Goal: Communication & Community: Answer question/provide support

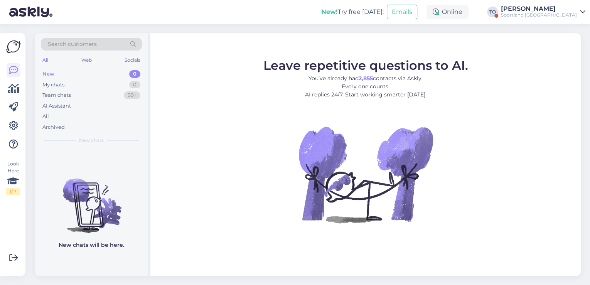
click at [566, 15] on div "Sportland [GEOGRAPHIC_DATA]" at bounding box center [539, 15] width 76 height 6
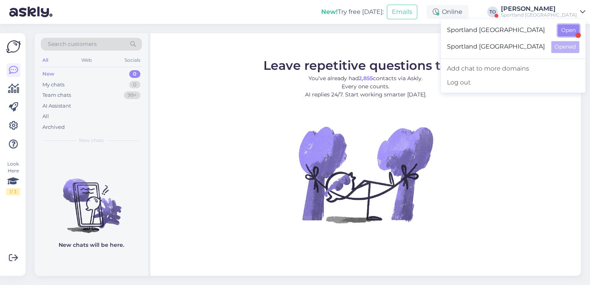
click at [571, 32] on button "Open" at bounding box center [569, 30] width 22 height 12
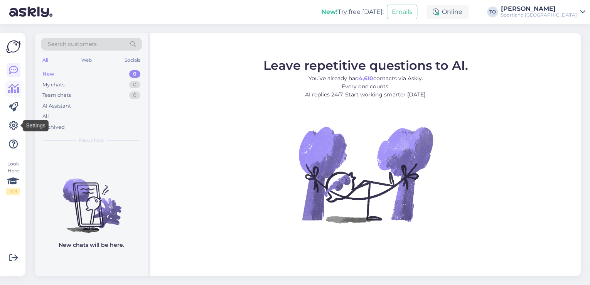
click at [13, 93] on icon at bounding box center [13, 88] width 11 height 9
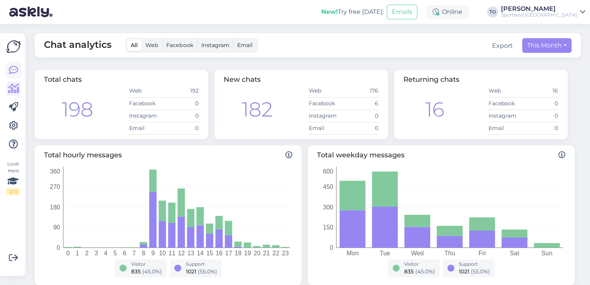
click at [15, 73] on icon at bounding box center [13, 70] width 9 height 9
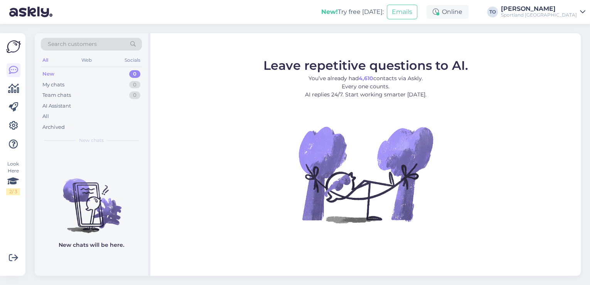
click at [546, 12] on div "Sportland [GEOGRAPHIC_DATA]" at bounding box center [539, 15] width 76 height 6
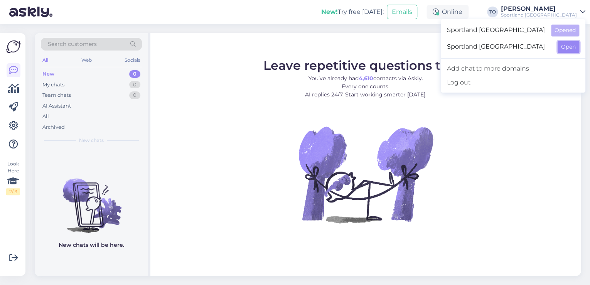
click at [570, 48] on button "Open" at bounding box center [569, 47] width 22 height 12
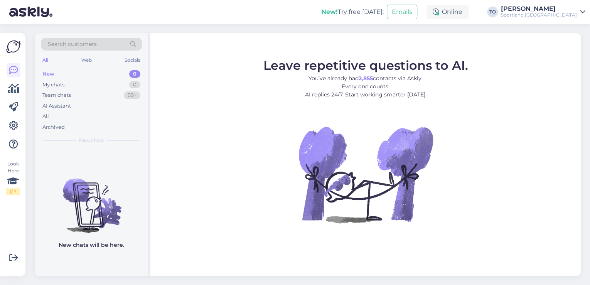
click at [566, 19] on div "New! Try free [DATE]: Emails Online TO [PERSON_NAME] Sportland [GEOGRAPHIC_DATA]" at bounding box center [295, 12] width 590 height 24
click at [566, 13] on div "Sportland [GEOGRAPHIC_DATA]" at bounding box center [539, 15] width 76 height 6
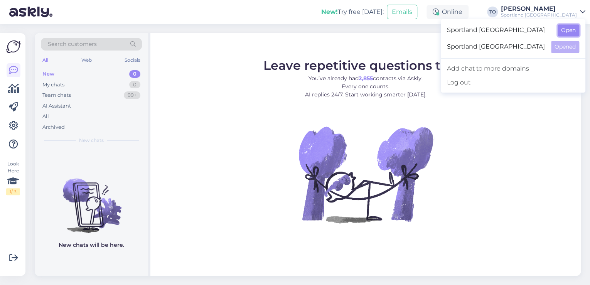
click at [571, 31] on button "Open" at bounding box center [569, 30] width 22 height 12
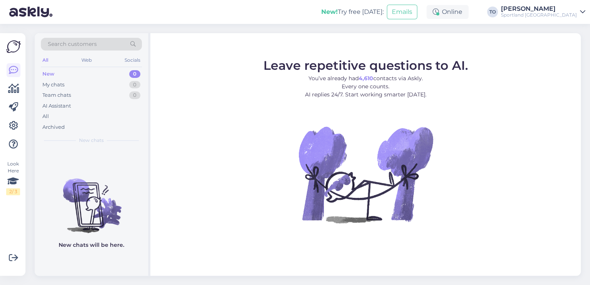
click at [564, 12] on div "Sportland [GEOGRAPHIC_DATA]" at bounding box center [539, 15] width 76 height 6
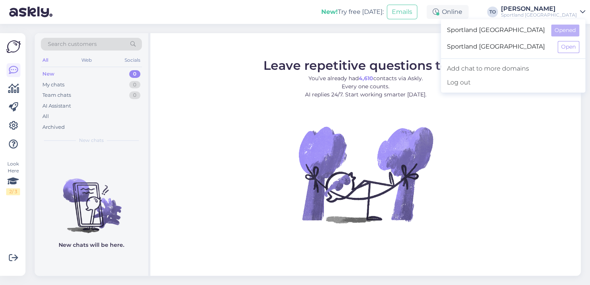
click at [110, 5] on div "New! Try free [DATE]: Emails Online TO [PERSON_NAME] Sportland [GEOGRAPHIC_DATA…" at bounding box center [295, 12] width 590 height 24
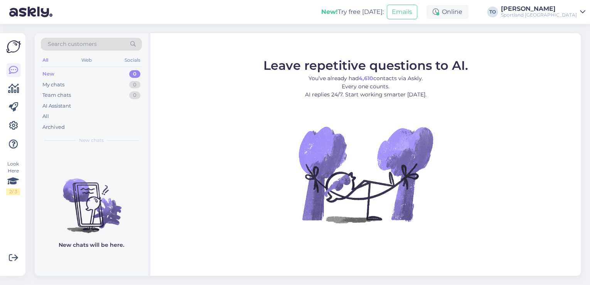
click at [577, 16] on link "[PERSON_NAME] Sportland [GEOGRAPHIC_DATA]" at bounding box center [543, 12] width 84 height 12
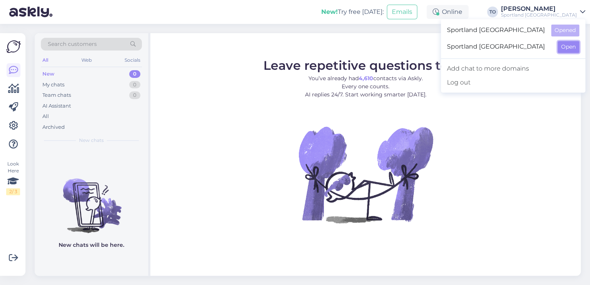
click at [570, 42] on button "Open" at bounding box center [569, 47] width 22 height 12
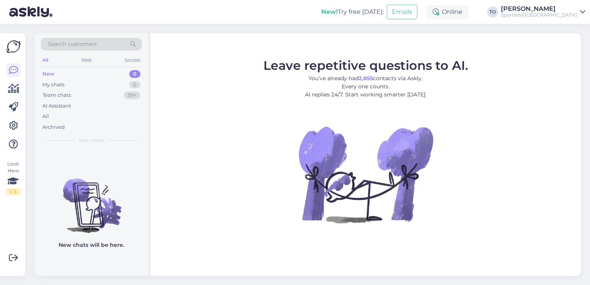
click at [567, 16] on div "Sportland [GEOGRAPHIC_DATA]" at bounding box center [539, 15] width 76 height 6
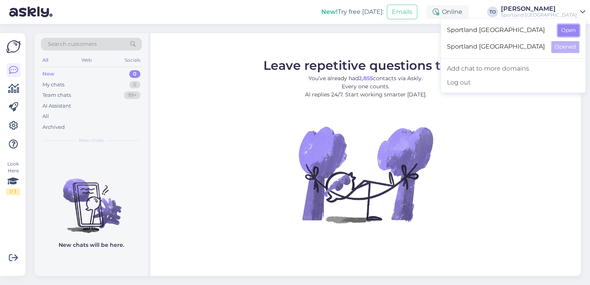
click at [568, 31] on button "Open" at bounding box center [569, 30] width 22 height 12
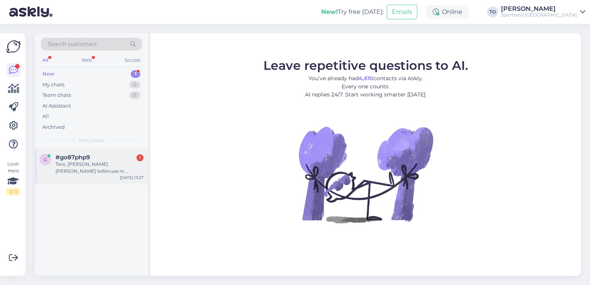
click at [100, 162] on div "Tere, [PERSON_NAME] [PERSON_NAME] tellimuse nr 4000481277 , kahjuks ei tulnud t…" at bounding box center [100, 168] width 88 height 14
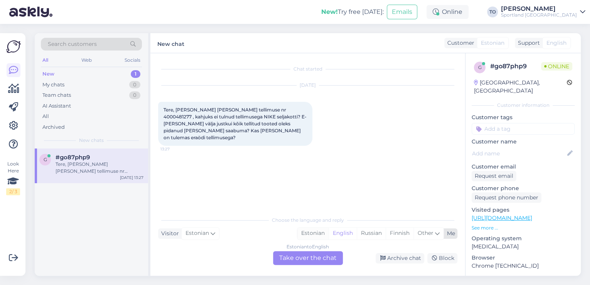
click at [305, 234] on div "Estonian" at bounding box center [312, 234] width 31 height 12
click at [306, 258] on div "Estonian to Estonian Take over the chat" at bounding box center [308, 258] width 70 height 14
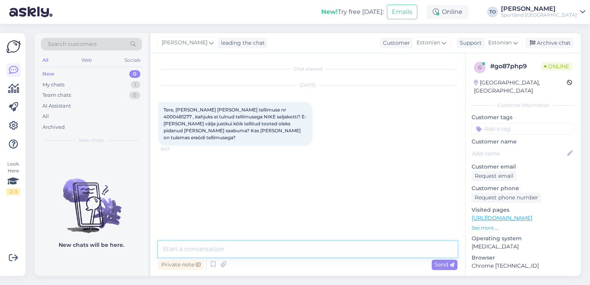
click at [262, 246] on textarea at bounding box center [307, 249] width 299 height 16
click at [218, 248] on textarea "Tere! [PERSON_NAME] KLienditeenindusest" at bounding box center [307, 249] width 299 height 16
type textarea "Tere! [PERSON_NAME] Klienditeenindusest"
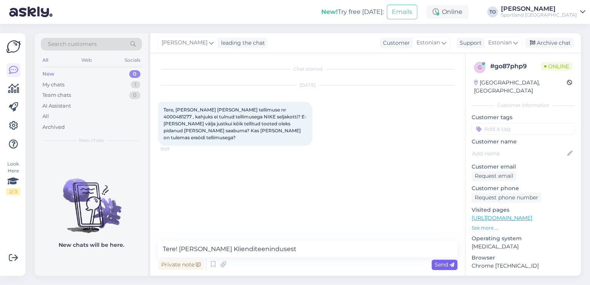
click at [435, 266] on span "Send" at bounding box center [445, 264] width 20 height 7
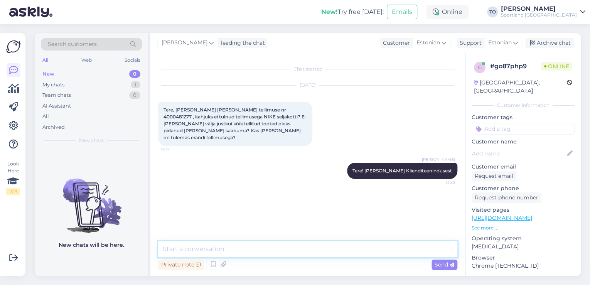
click at [216, 245] on textarea at bounding box center [307, 249] width 299 height 16
type textarea "Üks hetk, kohe vaatan tellimuse üle"
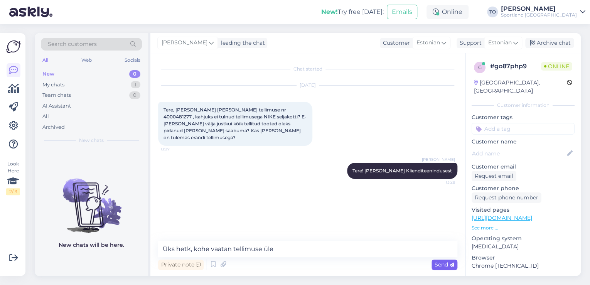
click at [448, 266] on span "Send" at bounding box center [445, 264] width 20 height 7
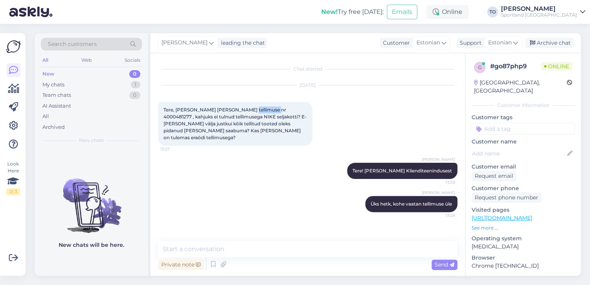
drag, startPoint x: 241, startPoint y: 109, endPoint x: 269, endPoint y: 109, distance: 28.1
click at [269, 109] on span "Tere, [PERSON_NAME] [PERSON_NAME] tellimuse nr 4000481277 , kahjuks ei tulnud t…" at bounding box center [235, 124] width 144 height 34
copy span "4000481277"
click at [212, 267] on icon at bounding box center [213, 265] width 9 height 12
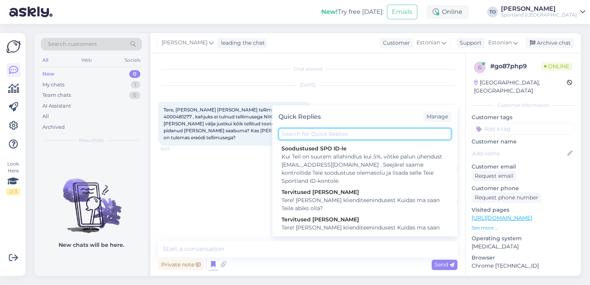
click at [325, 134] on input "text" at bounding box center [364, 134] width 173 height 12
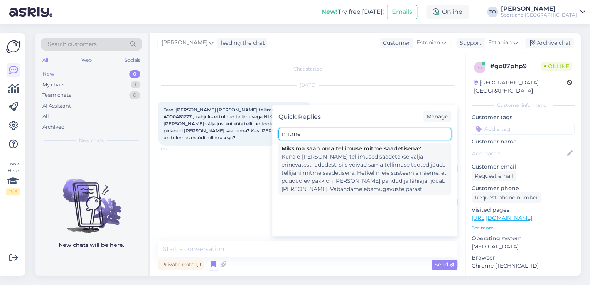
type input "mitme"
click at [354, 165] on div "Kuna e-[PERSON_NAME] tellimused saadetakse välja erinevatest ladudest, siis või…" at bounding box center [364, 173] width 167 height 40
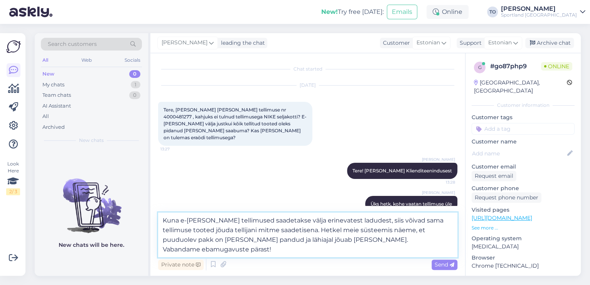
click at [294, 238] on textarea "Kuna e-[PERSON_NAME] tellimused saadetakse välja erinevatest ladudest, siis või…" at bounding box center [307, 234] width 299 height 45
click at [425, 240] on textarea "Kuna e-[PERSON_NAME] tellimused saadetakse välja erinevatest ladudest, siis või…" at bounding box center [307, 234] width 299 height 45
paste textarea "[URL][DOMAIN_NAME]"
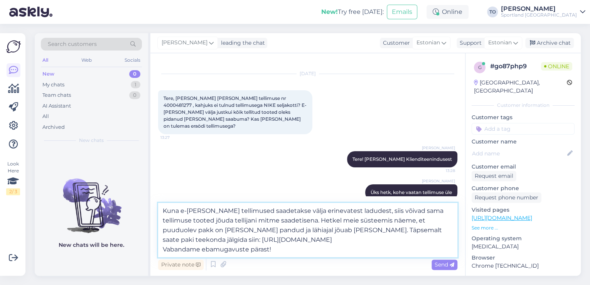
scroll to position [17, 0]
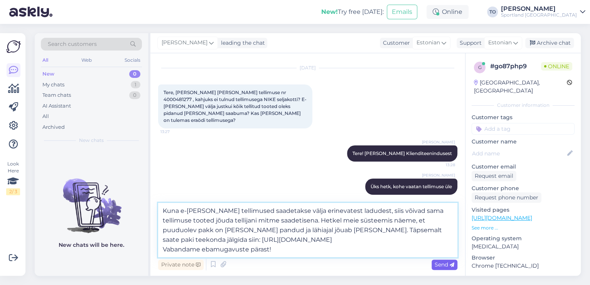
type textarea "Kuna e-[PERSON_NAME] tellimused saadetakse välja erinevatest ladudest, siis või…"
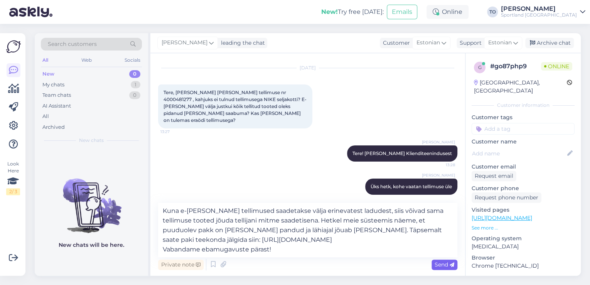
click at [438, 263] on span "Send" at bounding box center [445, 264] width 20 height 7
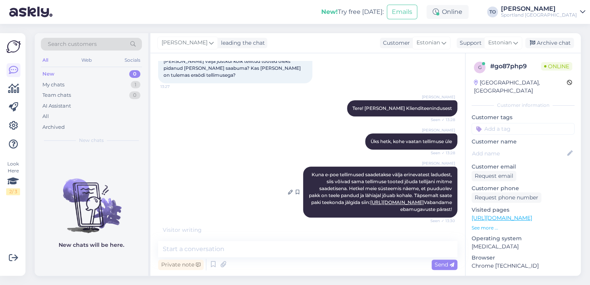
scroll to position [62, 0]
click at [490, 123] on input at bounding box center [523, 129] width 103 height 12
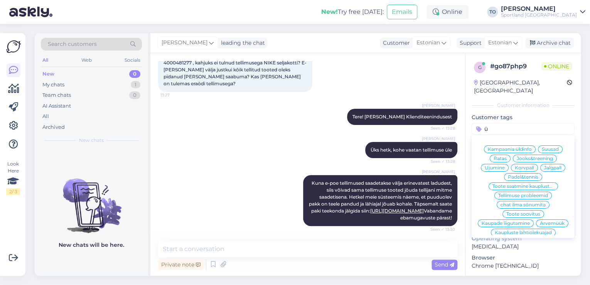
scroll to position [87, 0]
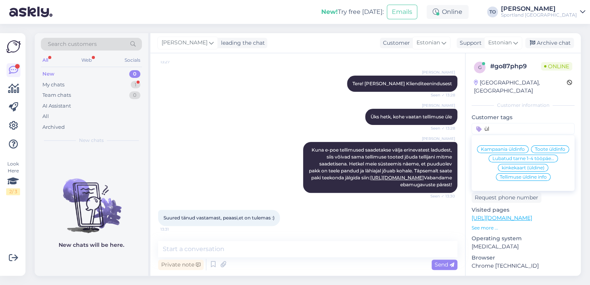
type input "ül"
click at [522, 179] on span "Tellimuse üldine info" at bounding box center [523, 177] width 47 height 5
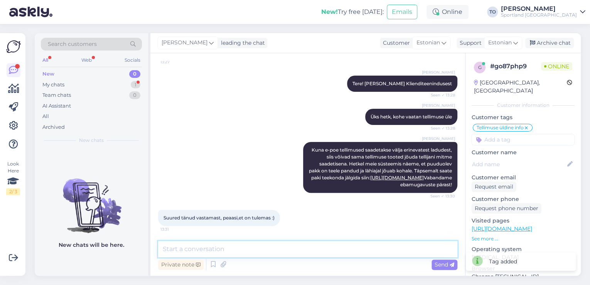
click at [255, 248] on textarea at bounding box center [307, 249] width 299 height 16
type textarea "Palun :)"
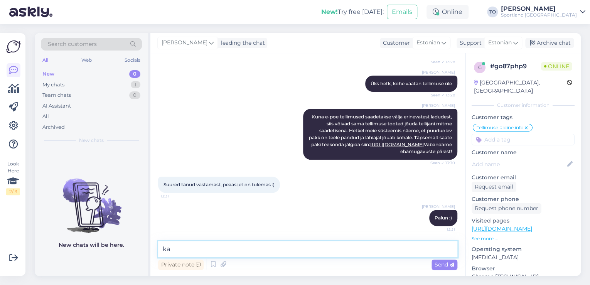
type textarea "k"
type textarea "Kas hetkel saan veel abiks olla?"
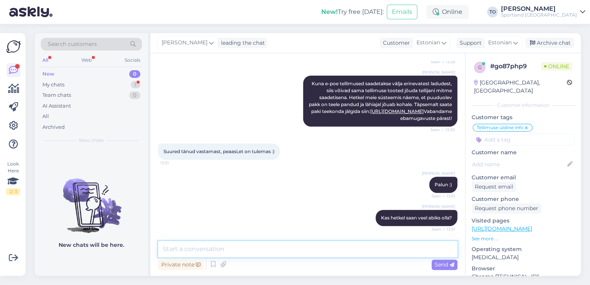
scroll to position [187, 0]
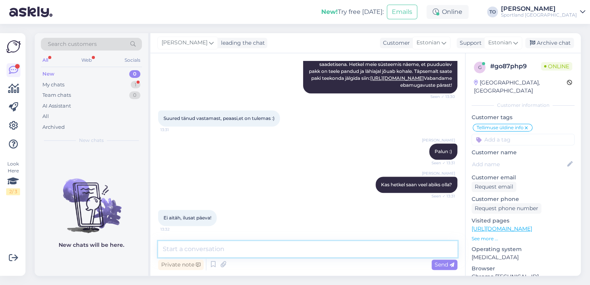
click at [228, 251] on textarea at bounding box center [307, 249] width 299 height 16
type textarea "Teilegi ilusat päeva jätku!"
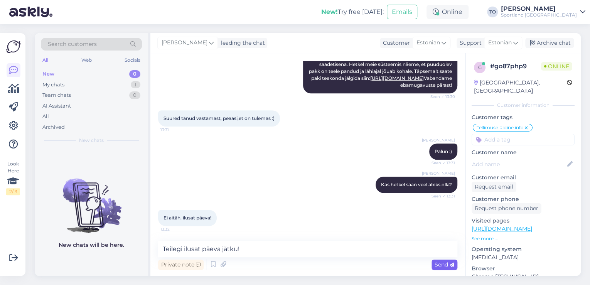
click at [437, 264] on span "Send" at bounding box center [445, 264] width 20 height 7
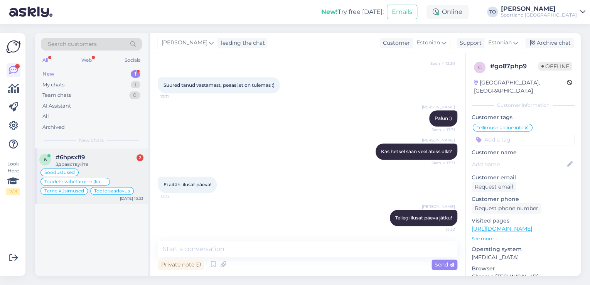
click at [123, 163] on div "Здравствуйте" at bounding box center [100, 164] width 88 height 7
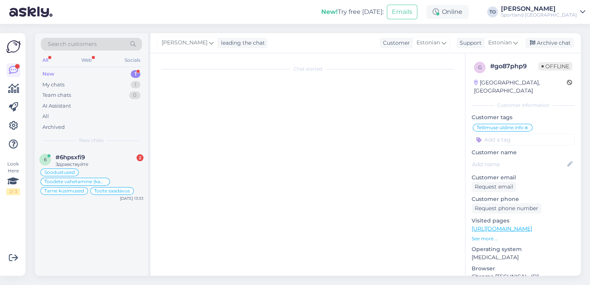
scroll to position [5550, 0]
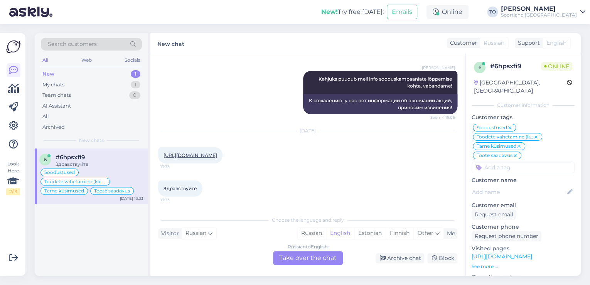
click at [96, 73] on div "New 1" at bounding box center [91, 74] width 101 height 11
click at [105, 160] on div "#6hpsxfi9" at bounding box center [100, 157] width 88 height 7
click at [362, 236] on div "Estonian" at bounding box center [370, 234] width 32 height 12
click at [324, 258] on div "Russian to Estonian Take over the chat" at bounding box center [308, 258] width 70 height 14
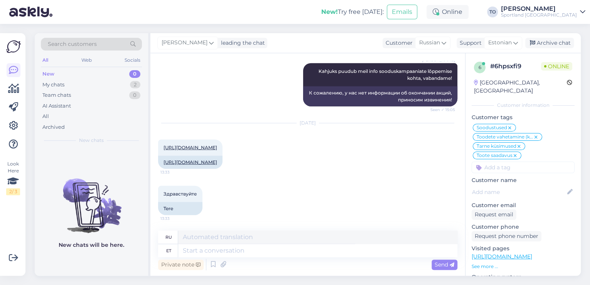
scroll to position [5565, 0]
click at [261, 247] on textarea at bounding box center [317, 250] width 279 height 13
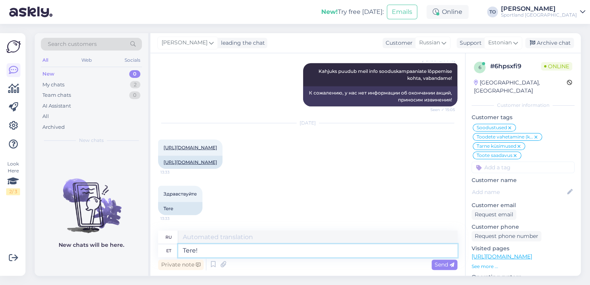
type textarea "Tere!"
type textarea "Привет!"
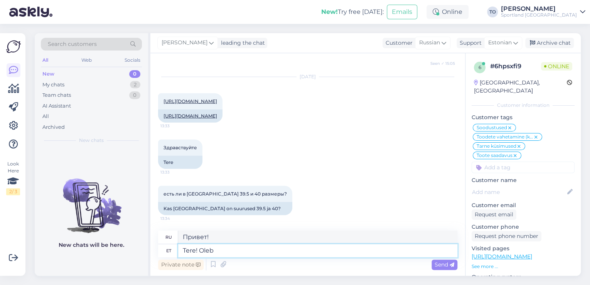
type textarea "Tere! Ole"
type textarea "Привет! Будь"
type textarea "Tere! [GEOGRAPHIC_DATA]"
type textarea "Привет! Я"
type textarea "Tere! [PERSON_NAME]"
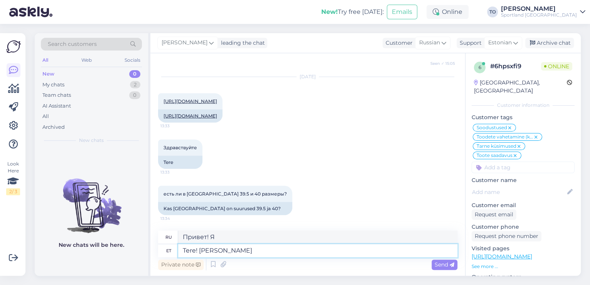
type textarea "Привет! Меня зовут [PERSON_NAME]."
type textarea "Tere! [PERSON_NAME] KLienditeenindusest"
type textarea "Здравствуйте! Меня зовут [PERSON_NAME], я из службы поддержки клиентов."
click at [238, 252] on textarea "Tere! [PERSON_NAME] KLienditeenindusest" at bounding box center [317, 250] width 279 height 13
type textarea "Tere! [PERSON_NAME] Klienditeenindusest"
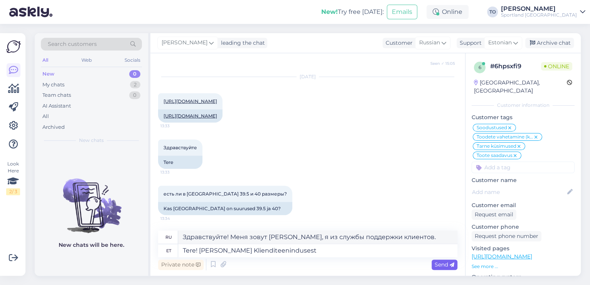
click at [441, 263] on span "Send" at bounding box center [445, 264] width 20 height 7
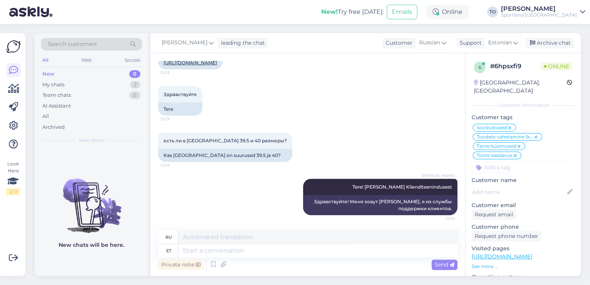
scroll to position [5664, 0]
click at [278, 254] on textarea at bounding box center [317, 250] width 279 height 13
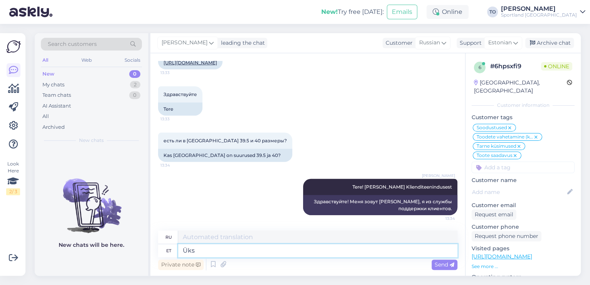
type textarea "Üks"
type textarea "Один"
type textarea "Üks ht"
type textarea "Один час"
type textarea "Üks het"
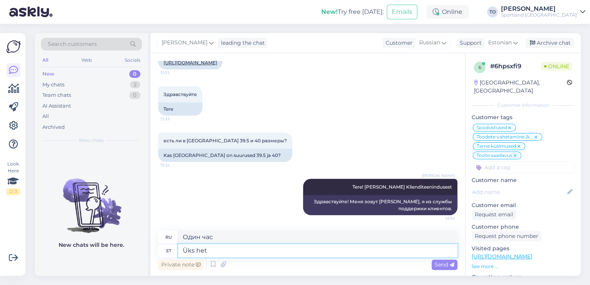
type textarea "Один гет"
type textarea "Üks hetk,"
type textarea "Одну минуту,"
type textarea "Üks hetk, ko"
type textarea "Одну минуту, пожалуйста."
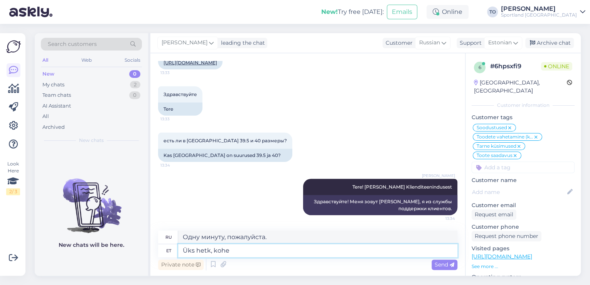
type textarea "Üks hetk, kohe"
type textarea "Одну минуту, прямо сейчас"
type textarea "Üks hetk, kohe uurinn t"
type textarea "Одну минуту, я проверю."
type textarea "Üks hetk, kohe uurinn täpsemalt"
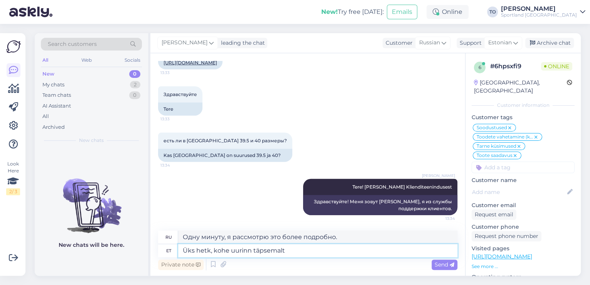
type textarea "Одну минуту, я разберусь в этом подробнее."
click at [246, 253] on textarea "Üks hetk, kohe uurinn täpsemalt" at bounding box center [317, 250] width 279 height 13
type textarea "Üks hetk, kohe uurin täpsemalt"
type textarea "Одну минуту, я займусь дальнейшим расследованием."
type textarea "Üks hetk, kohe uurin täpsemalt"
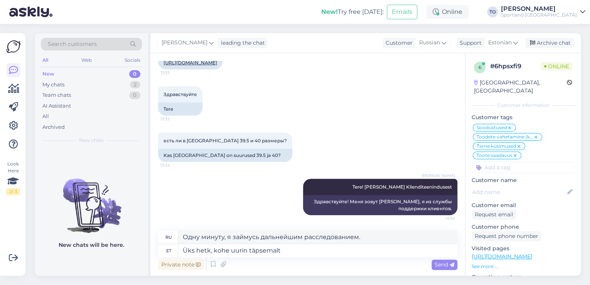
click at [435, 262] on div "Send" at bounding box center [444, 265] width 26 height 10
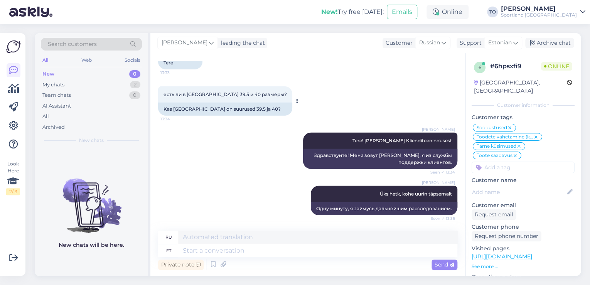
scroll to position [5618, 0]
click at [214, 19] on link "[URL][DOMAIN_NAME]" at bounding box center [190, 16] width 54 height 6
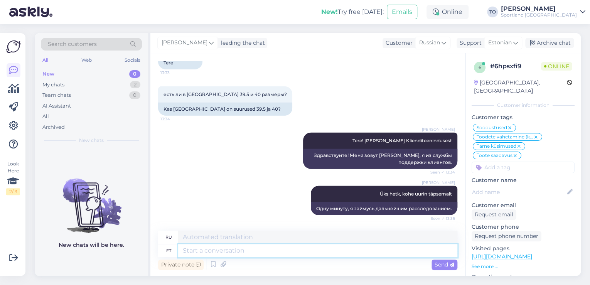
click at [268, 248] on textarea at bounding box center [317, 250] width 279 height 13
type textarea "Kahjuks"
type textarea "К сожалению"
type textarea "Kahjuks ei"
type textarea "К сожалению, нет."
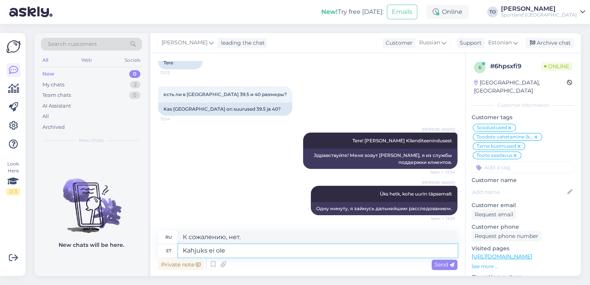
type textarea "Kahjuks ei ole"
type textarea "К сожалению, нет"
type textarea "Kahjuks ei ole hetkel"
type textarea "К сожалению, на данный момент это невозможно."
type textarea "Kahjuks ei ole hetkel kubagi s"
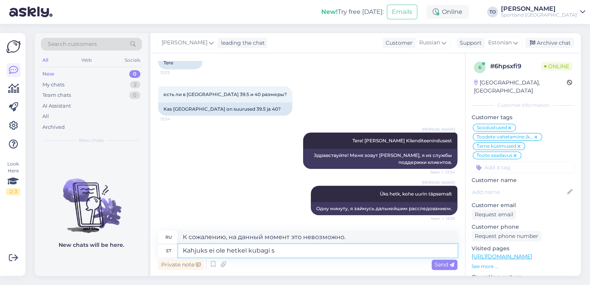
type textarea "К сожалению, на данный момент куба нет."
type textarea "Kahjuks ei ole hetkel kubagi suurust"
type textarea "К сожалению, на данный момент размер куба не указан."
type textarea "Kahjuks ei ole hetkel kubagi suurust meie"
type textarea "К сожалению, на данный момент у нас нет размера куба."
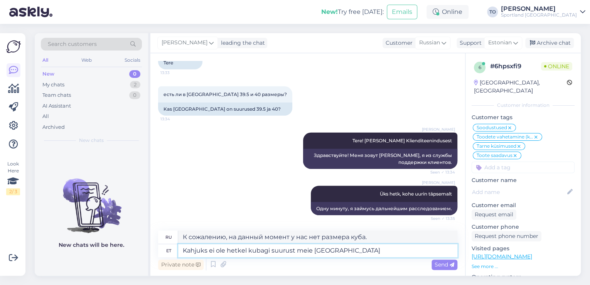
type textarea "Kahjuks ei ole hetkel [DEMOGRAPHIC_DATA] suurust meie Tartu k"
type textarea "К сожалению, в настоящее время в нашем ассортименте нет тарталеток в форме куби…"
type textarea "Kahjuks ei ole hetkel kubagi suurust meie Tartu ka"
type textarea "К сожалению, в настоящее время в нашем магазине в [GEOGRAPHIC_DATA] нет товара …"
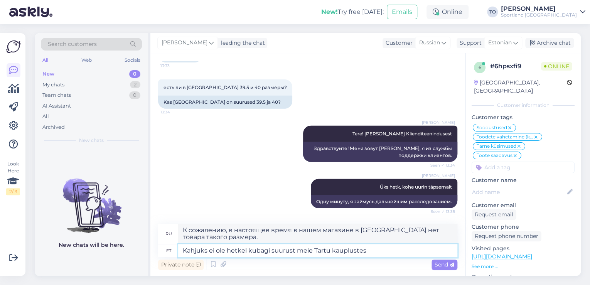
type textarea "Kahjuks ei ole hetkel kubagi suurust meie Tartu kauplustes s"
type textarea "К сожалению, в настоящее время в наших магазинах в [GEOGRAPHIC_DATA] нет кубага…"
type textarea "Kahjuks ei ole hetkel kubagi suurust meie Tartu kauplustes saadaval."
type textarea "К сожалению, на данный момент кубик нужного размера не представлен в наших мага…"
type textarea "Kahjuks ei ole hetkel kubagi suurust meie Tartu kauplustes saadaval."
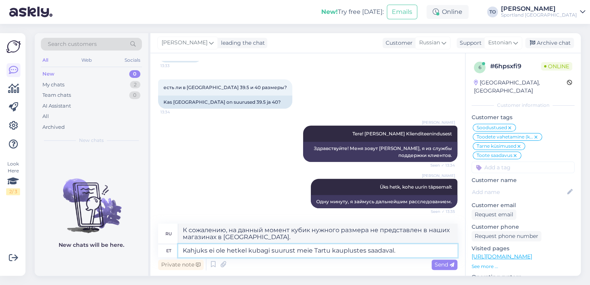
type textarea "К сожалению, в настоящее время кубический размер недоступен в наших магазинах в…"
type textarea "Kahjuks ei ole hetkel kubagi suurust meie Tartu kauplustes saadaval. Väga"
type textarea "К сожалению, в настоящее время этот размер недоступен в наших магазинах в [GEOG…"
type textarea "Kahjuks ei ole hetkel kubagi suurust meie Tartu kauplustes saadaval. Väga vabad"
type textarea "К сожалению, этот размер в настоящее время недоступен в наших магазинах в [GEOG…"
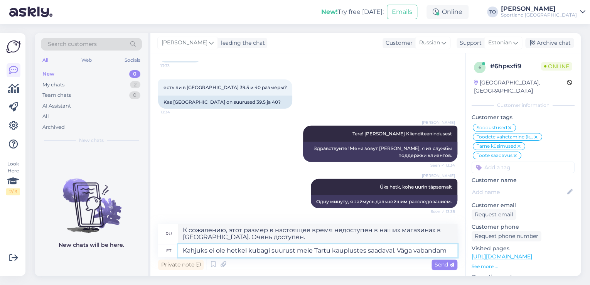
type textarea "Kahjuks ei ole hetkel kubagi suurust meie Tartu kauplustes saadaval. Väga vaban…"
type textarea "К сожалению, размер kubag в настоящее время недоступен в наших магазинах в [GEO…"
type textarea "Kahjuks ei ole hetkel kubagi suurust meie Tartu kauplustes saadaval. Väga vaban…"
type textarea "К сожалению, размер kubag в настоящее время недоступен в наших магазинах в [GEO…"
click at [254, 251] on textarea "Kahjuks ei ole hetkel kubagi suurust meie Tartu kauplustes saadaval. Väga vaban…" at bounding box center [317, 250] width 279 height 13
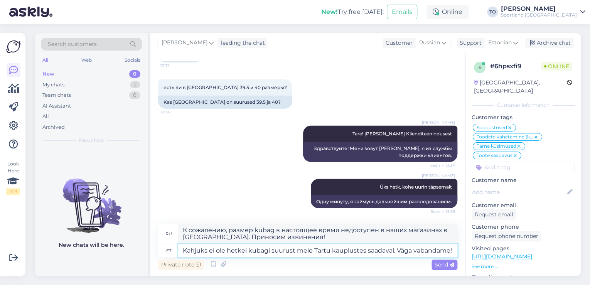
type textarea "Kahjuks ei ole hetkel kumbagi suurust meie Tartu kauplustes saadaval. Väga vaba…"
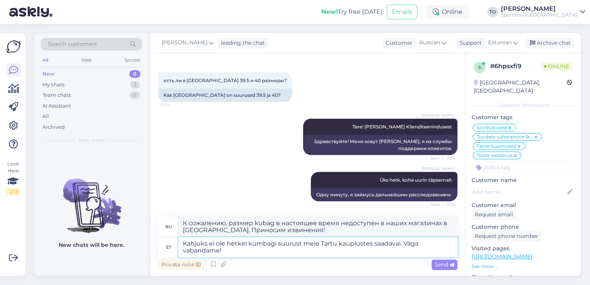
type textarea "К сожалению, ни один из размеров сейчас недоступен в наших магазинах в [GEOGRAP…"
type textarea "Kahjuks ei ole hetkel kumbagi suurust meie Tartu kauplustes saadaval. Väga vaba…"
click at [448, 261] on span "Send" at bounding box center [445, 264] width 20 height 7
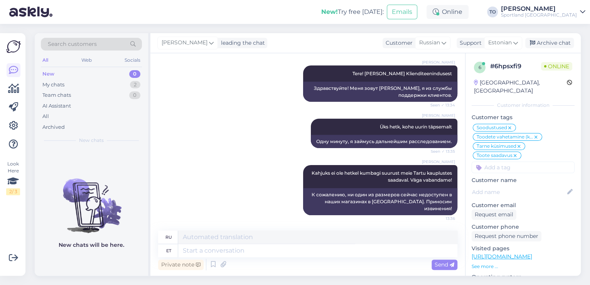
scroll to position [5770, 0]
click at [285, 259] on div "Private note Send" at bounding box center [307, 264] width 299 height 15
click at [285, 253] on textarea at bounding box center [317, 250] width 279 height 13
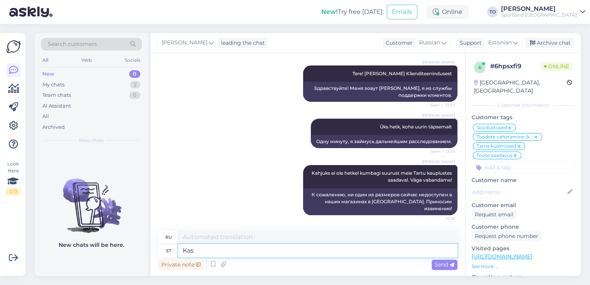
type textarea "Kas"
type textarea "Является"
type textarea "Kas saan"
type textarea "Могу ли я"
type textarea "Kas saan veel"
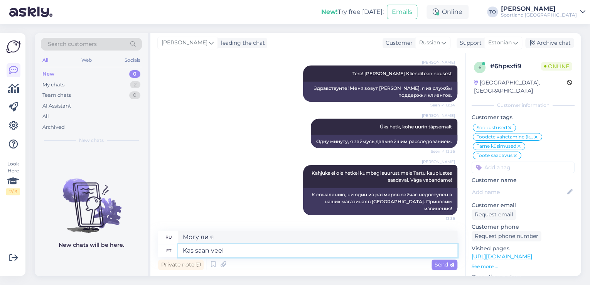
type textarea "Можно мне еще?"
type textarea "Kas saan veel kuidagi"
type textarea "Есть ли еще способ, которым я могу"
type textarea "Kas saan veel kuidagi abi"
type textarea "Есть ли способ, которым я все еще могу получить"
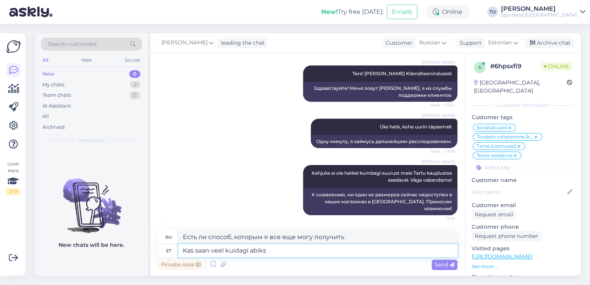
type textarea "Kas saan veel kuidagi abiks"
type textarea "Могу ли я вам еще помочь?"
type textarea "Kas saan veel kuidagi abiks olla"
type textarea "Могу ли я еще как-то помочь?"
type textarea "Kas saan veel kuidagi abiks olla?"
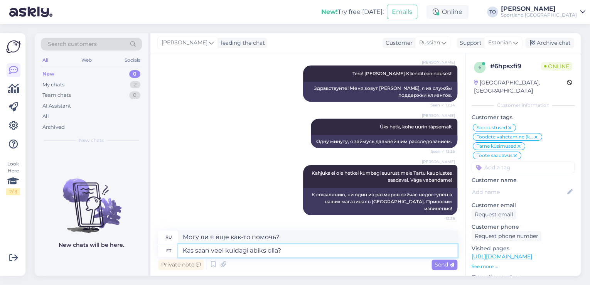
type textarea "Могу ли я еще чем-то помочь?"
type textarea "Kas saan veel kuidagi abiks olla?"
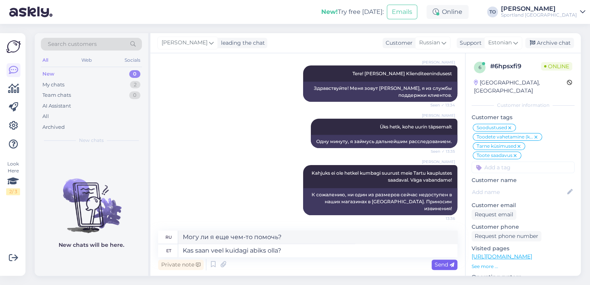
click at [444, 264] on span "Send" at bounding box center [445, 264] width 20 height 7
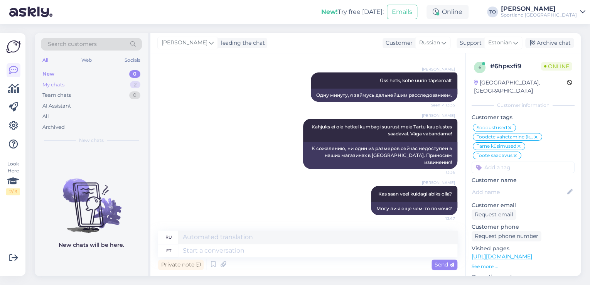
click at [131, 82] on div "2" at bounding box center [135, 85] width 10 height 8
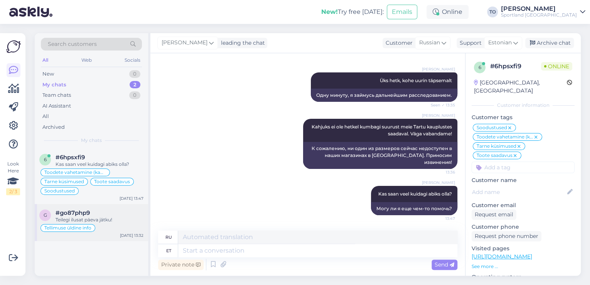
click at [103, 219] on div "Teilegi ilusat päeva jätku!" at bounding box center [100, 219] width 88 height 7
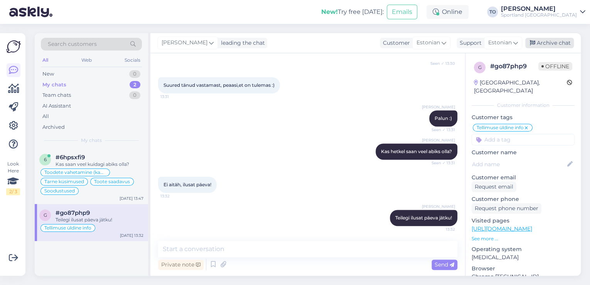
click at [566, 45] on div "Archive chat" at bounding box center [549, 43] width 49 height 10
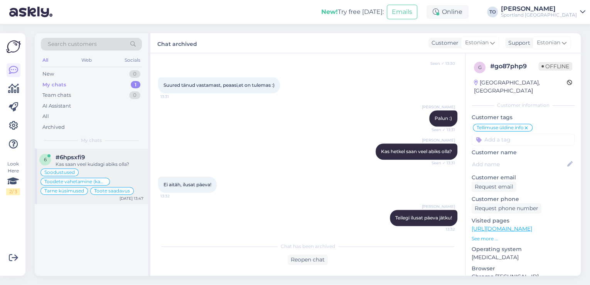
click at [125, 160] on div "#6hpsxfi9" at bounding box center [100, 157] width 88 height 7
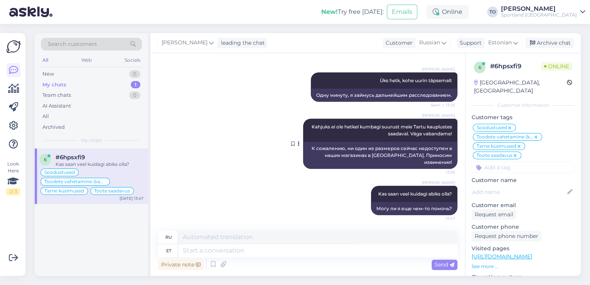
scroll to position [5557, 0]
click at [538, 39] on div "Archive chat" at bounding box center [549, 43] width 49 height 10
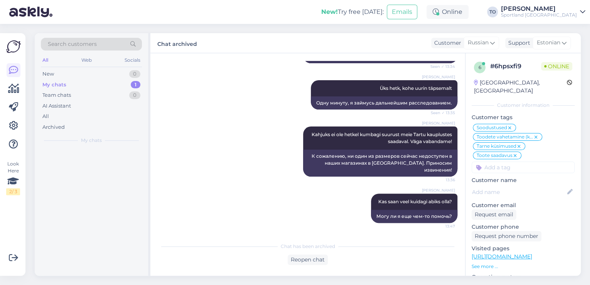
scroll to position [5550, 0]
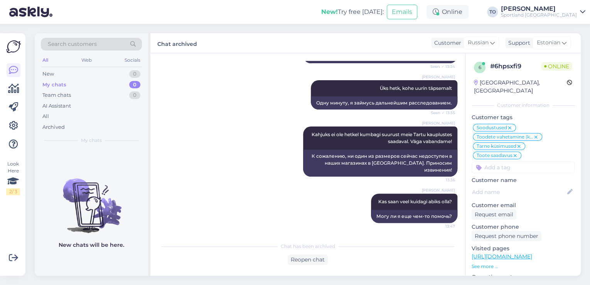
click at [561, 13] on div "Sportland [GEOGRAPHIC_DATA]" at bounding box center [539, 15] width 76 height 6
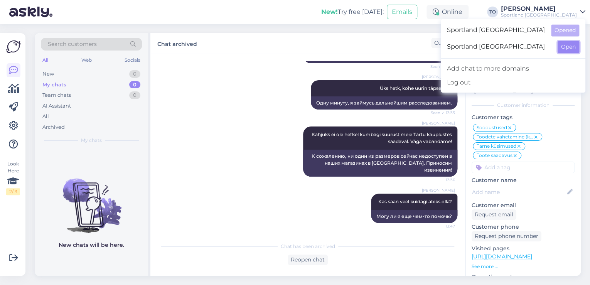
click at [570, 51] on button "Open" at bounding box center [569, 47] width 22 height 12
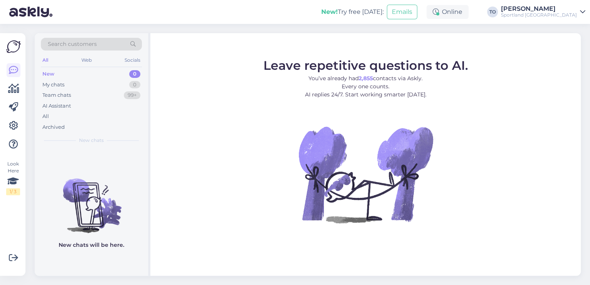
click at [550, 12] on div "Sportland [GEOGRAPHIC_DATA]" at bounding box center [539, 15] width 76 height 6
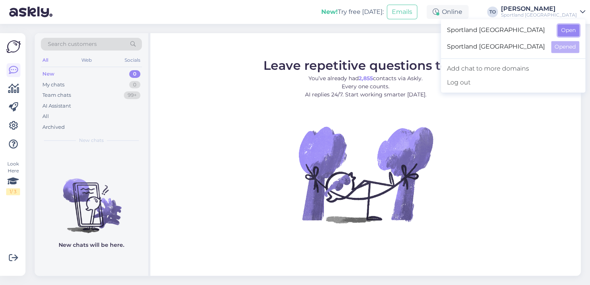
click at [560, 29] on button "Open" at bounding box center [569, 30] width 22 height 12
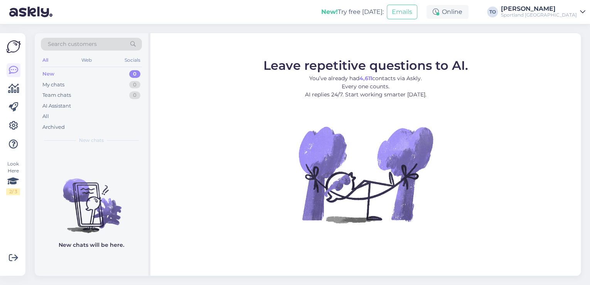
click at [560, 17] on div "Sportland [GEOGRAPHIC_DATA]" at bounding box center [539, 15] width 76 height 6
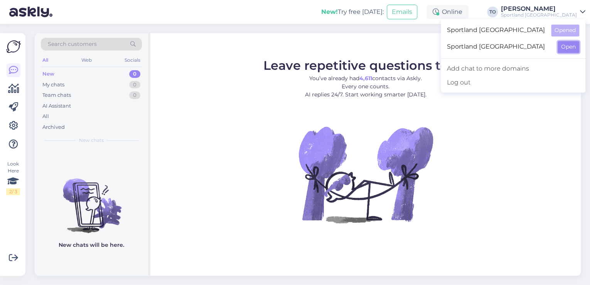
click at [565, 47] on button "Open" at bounding box center [569, 47] width 22 height 12
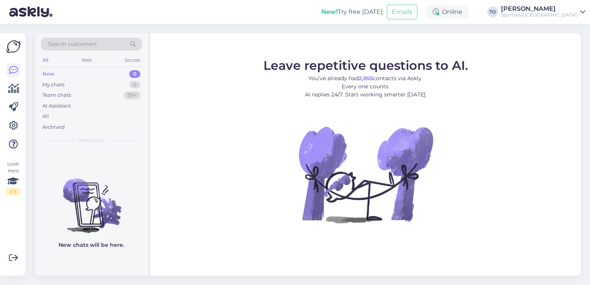
click at [569, 12] on div "Sportland [GEOGRAPHIC_DATA]" at bounding box center [539, 15] width 76 height 6
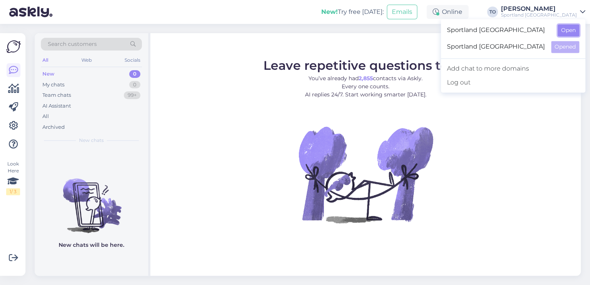
click at [567, 28] on button "Open" at bounding box center [569, 30] width 22 height 12
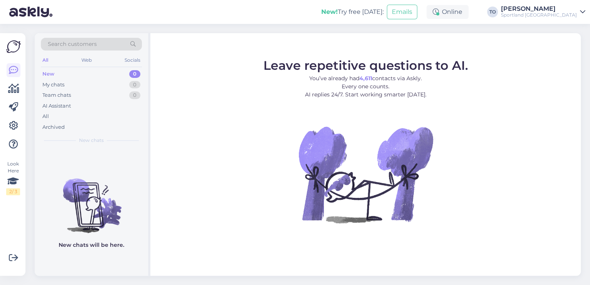
click at [565, 15] on div "Sportland [GEOGRAPHIC_DATA]" at bounding box center [539, 15] width 76 height 6
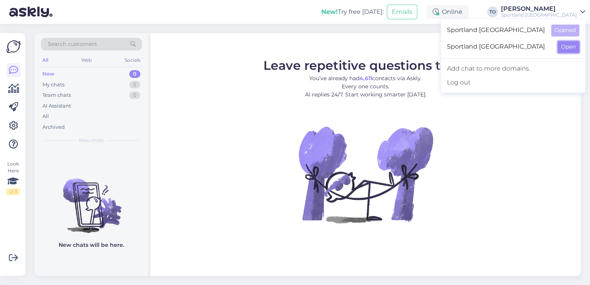
click at [566, 42] on button "Open" at bounding box center [569, 47] width 22 height 12
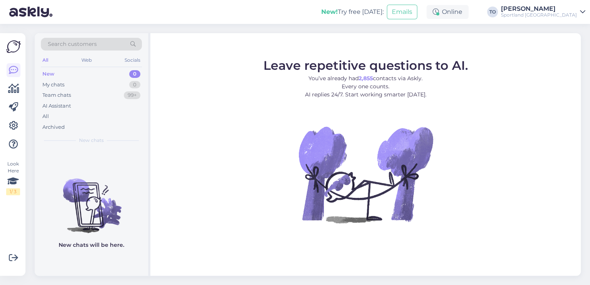
click at [572, 13] on div "Sportland [GEOGRAPHIC_DATA]" at bounding box center [539, 15] width 76 height 6
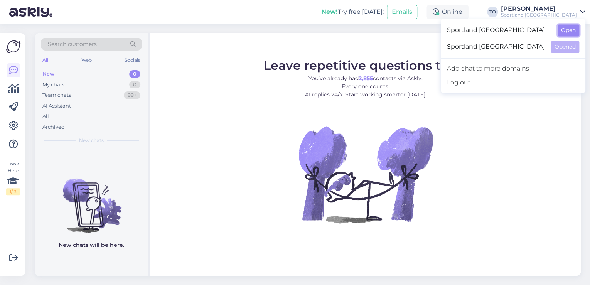
click at [571, 27] on button "Open" at bounding box center [569, 30] width 22 height 12
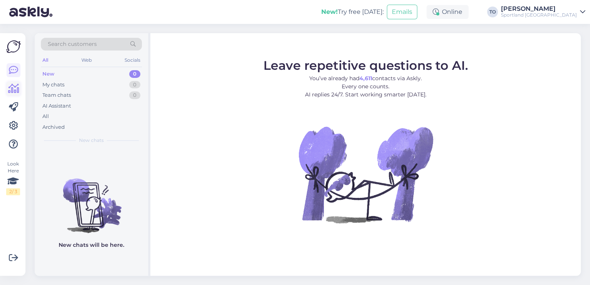
click at [16, 91] on icon at bounding box center [13, 88] width 11 height 9
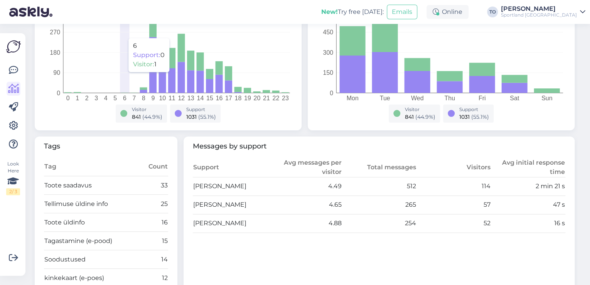
scroll to position [185, 0]
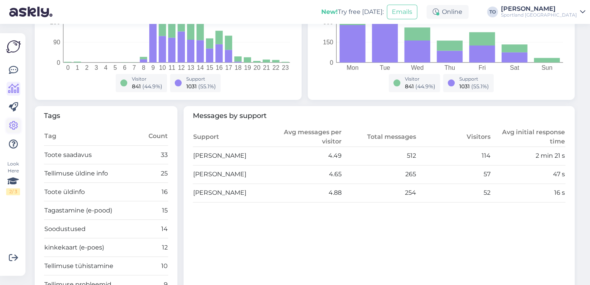
click at [17, 125] on icon at bounding box center [13, 125] width 9 height 9
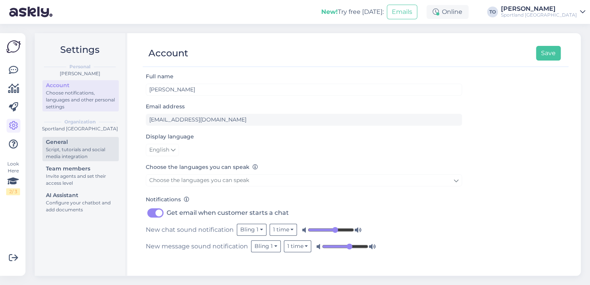
click at [83, 141] on div "General" at bounding box center [80, 142] width 69 height 8
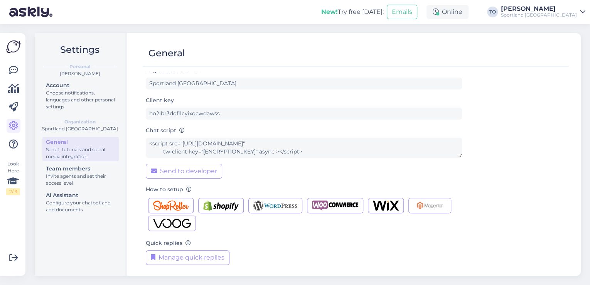
scroll to position [8, 0]
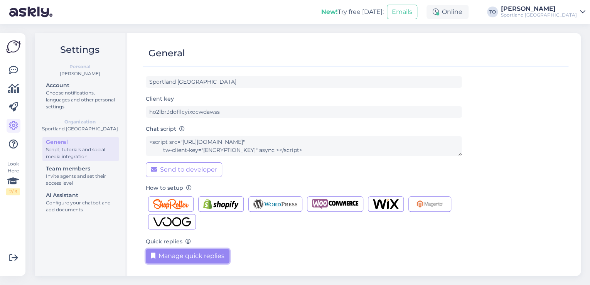
click at [207, 256] on button "Manage quick replies" at bounding box center [188, 256] width 84 height 15
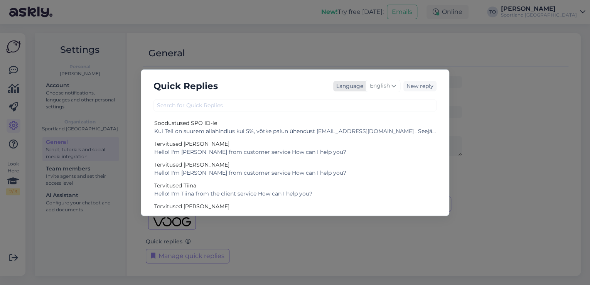
click at [379, 87] on span "English" at bounding box center [380, 86] width 20 height 8
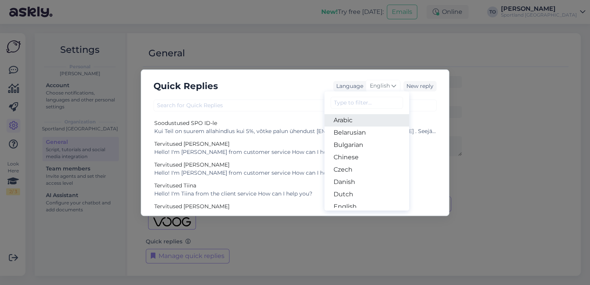
scroll to position [62, 0]
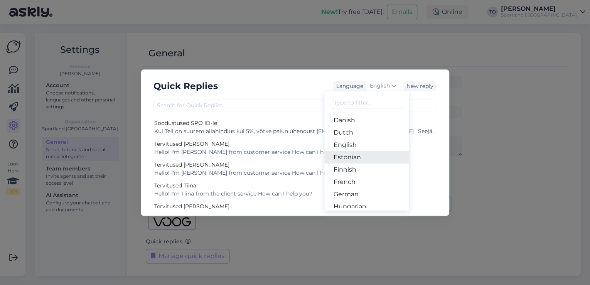
click at [367, 156] on link "Estonian" at bounding box center [366, 157] width 85 height 12
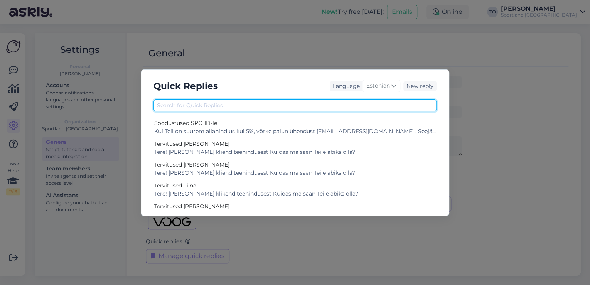
click at [284, 105] on input "text" at bounding box center [294, 105] width 283 height 12
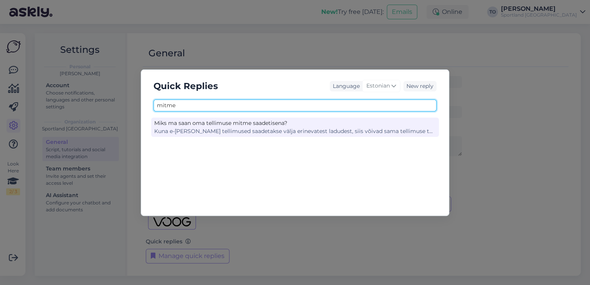
type input "mitme"
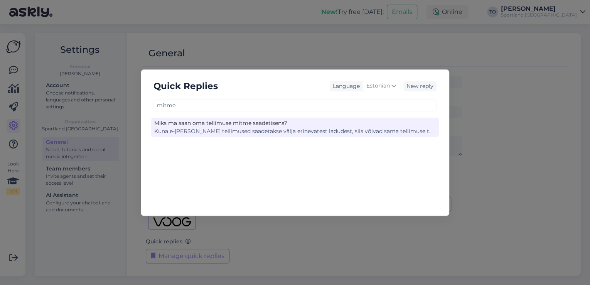
click at [284, 130] on div "Kuna e-[PERSON_NAME] tellimused saadetakse välja erinevatest ladudest, siis või…" at bounding box center [294, 131] width 281 height 8
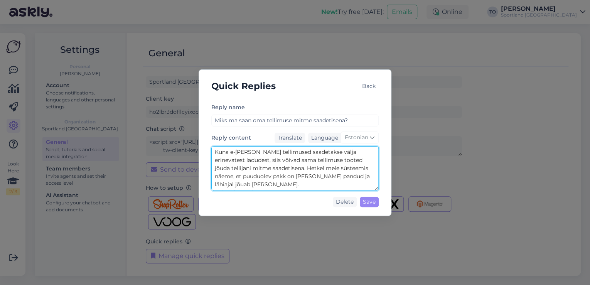
drag, startPoint x: 214, startPoint y: 152, endPoint x: 320, endPoint y: 184, distance: 110.5
click at [320, 184] on textarea "Kuna e-[PERSON_NAME] tellimused saadetakse välja erinevatest ladudest, siis või…" at bounding box center [294, 168] width 167 height 44
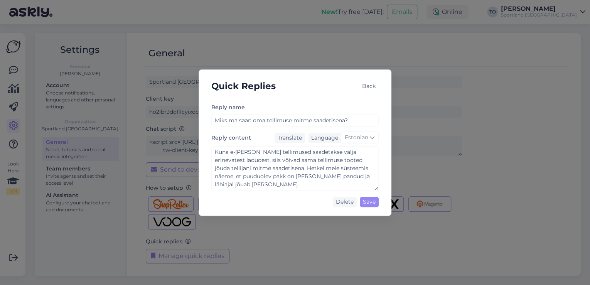
click at [372, 85] on div "Back" at bounding box center [369, 86] width 20 height 10
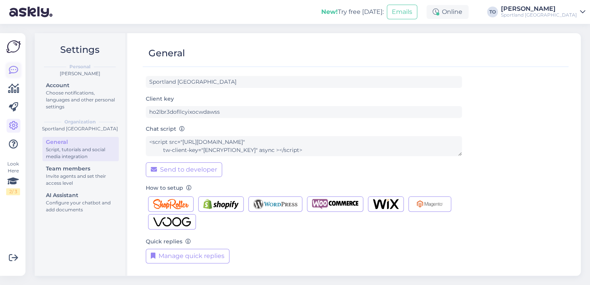
click at [11, 68] on icon at bounding box center [13, 70] width 9 height 9
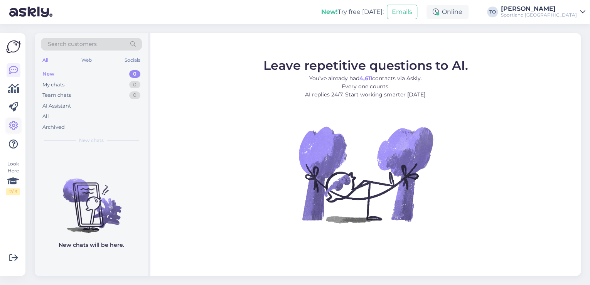
click at [17, 127] on icon at bounding box center [13, 125] width 9 height 9
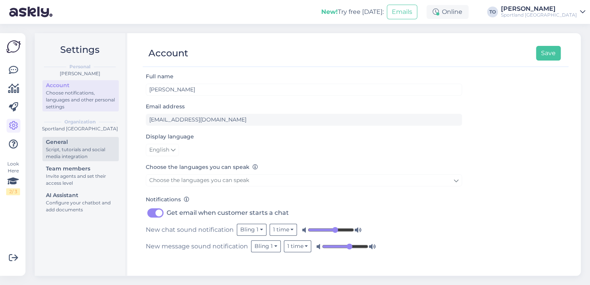
click at [77, 150] on div "Script, tutorials and social media integration" at bounding box center [80, 153] width 69 height 14
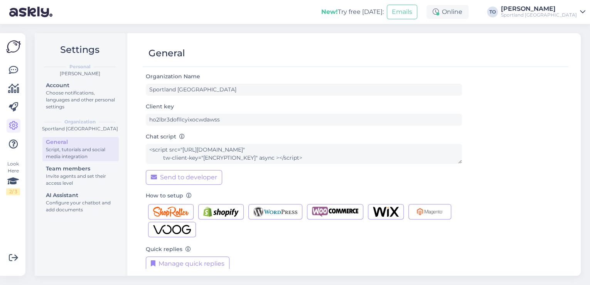
scroll to position [8, 0]
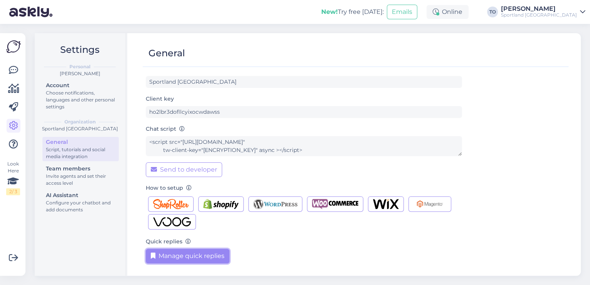
click at [220, 257] on button "Manage quick replies" at bounding box center [188, 256] width 84 height 15
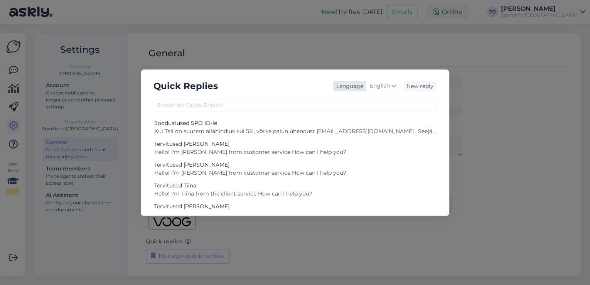
click at [376, 86] on span "English" at bounding box center [380, 86] width 20 height 8
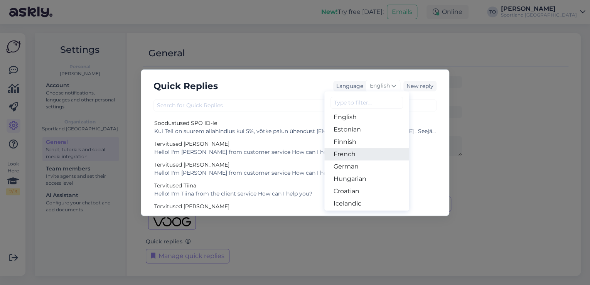
scroll to position [93, 0]
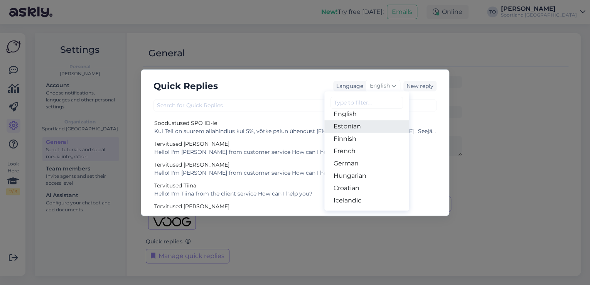
click at [369, 124] on link "Estonian" at bounding box center [366, 126] width 85 height 12
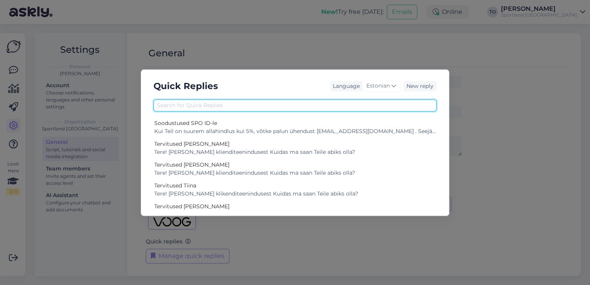
click at [275, 106] on input "text" at bounding box center [294, 105] width 283 height 12
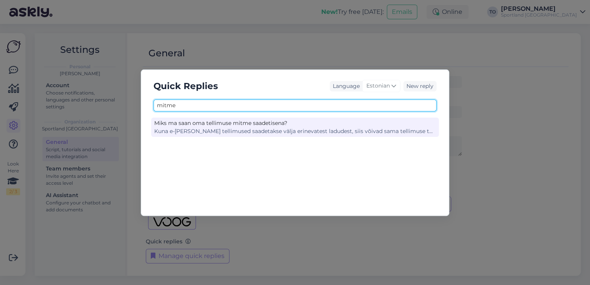
type input "mitme"
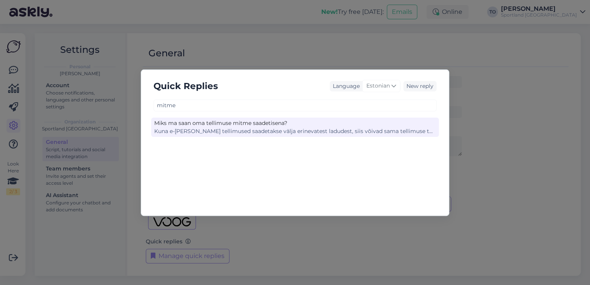
click at [277, 127] on div "Kuna e-[PERSON_NAME] tellimused saadetakse välja erinevatest ladudest, siis või…" at bounding box center [294, 131] width 281 height 8
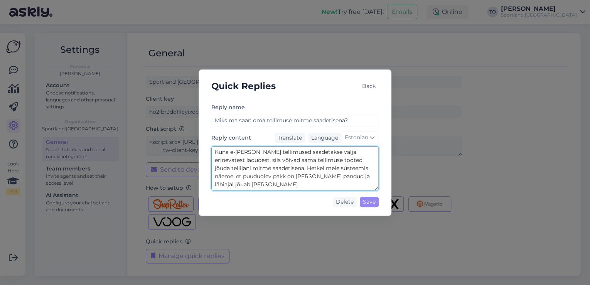
drag, startPoint x: 214, startPoint y: 152, endPoint x: 335, endPoint y: 182, distance: 124.9
click at [335, 182] on textarea "Kuna e-[PERSON_NAME] tellimused saadetakse välja erinevatest ladudest, siis või…" at bounding box center [294, 168] width 167 height 44
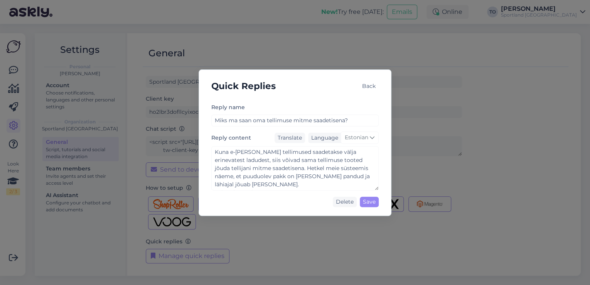
click at [304, 87] on div "Quick Replies Back" at bounding box center [295, 86] width 180 height 20
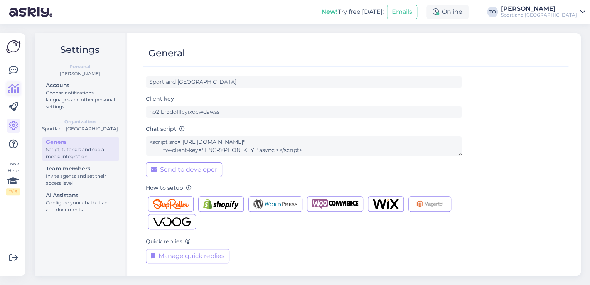
click at [14, 88] on icon at bounding box center [13, 88] width 11 height 9
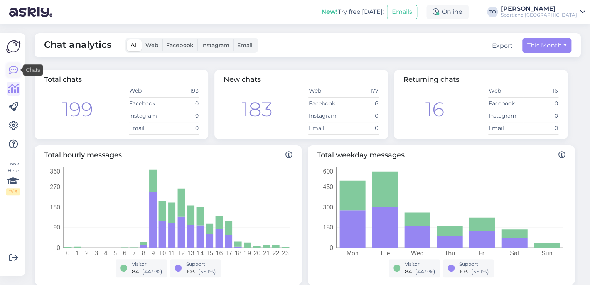
click at [10, 69] on icon at bounding box center [13, 70] width 9 height 9
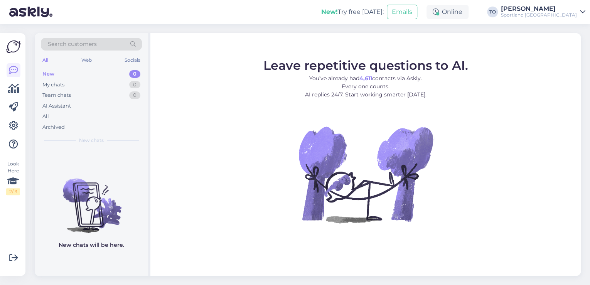
click at [561, 12] on div "Sportland [GEOGRAPHIC_DATA]" at bounding box center [539, 15] width 76 height 6
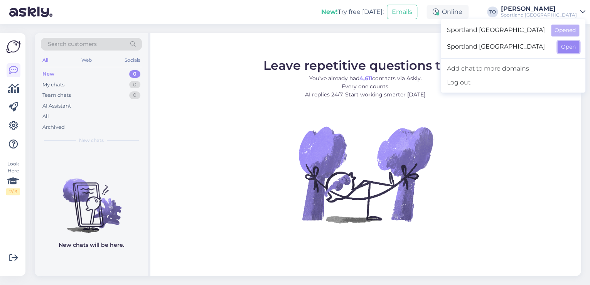
click at [561, 47] on button "Open" at bounding box center [569, 47] width 22 height 12
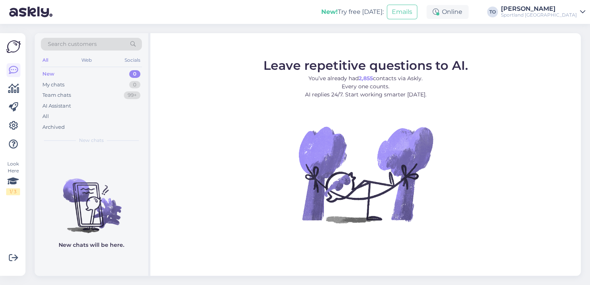
click at [545, 13] on div "Sportland [GEOGRAPHIC_DATA]" at bounding box center [539, 15] width 76 height 6
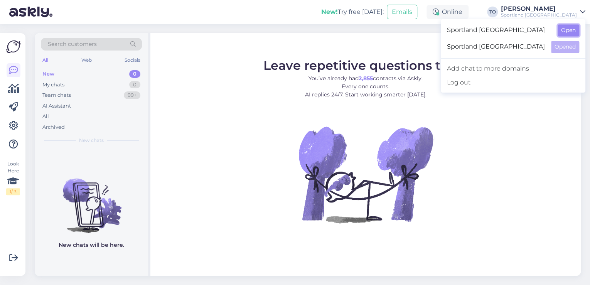
click at [564, 30] on button "Open" at bounding box center [569, 30] width 22 height 12
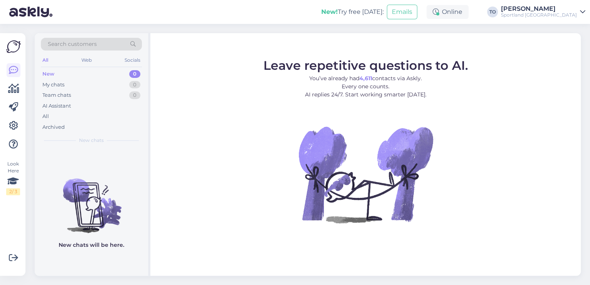
click at [555, 8] on div "[PERSON_NAME]" at bounding box center [539, 9] width 76 height 6
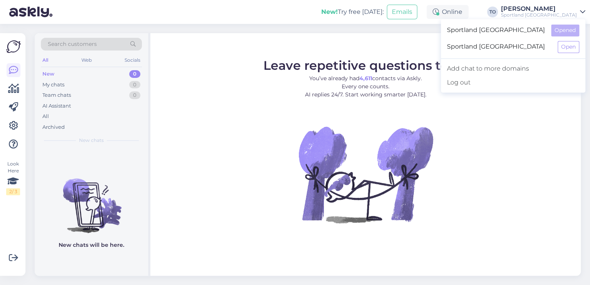
click at [103, 12] on div "New! Try free [DATE]: Emails Online TO [PERSON_NAME] Sportland [GEOGRAPHIC_DATA…" at bounding box center [295, 12] width 590 height 24
